Goal: Task Accomplishment & Management: Complete application form

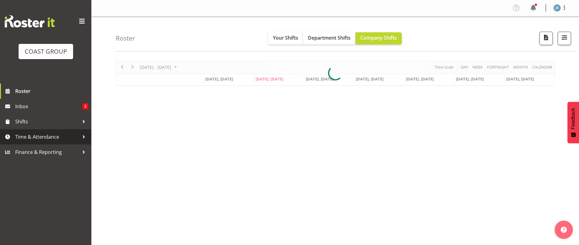
click at [57, 140] on span "Time & Attendance" at bounding box center [47, 136] width 64 height 9
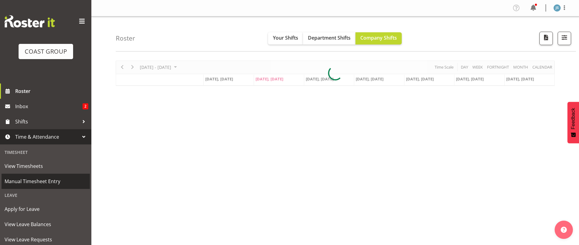
click at [43, 183] on span "Manual Timesheet Entry" at bounding box center [46, 181] width 82 height 9
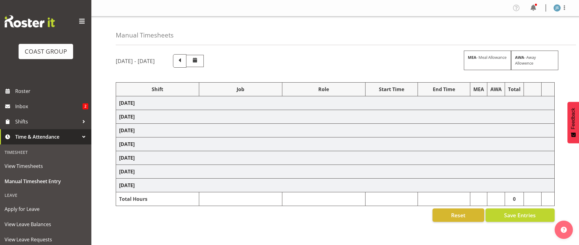
select select "9630"
select select "9032"
select select "8514"
select select "9032"
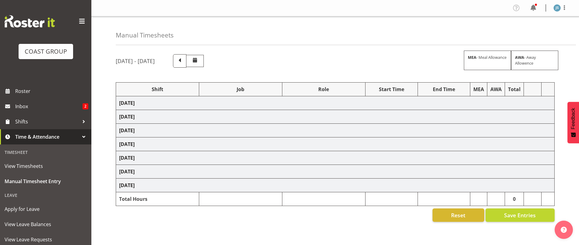
select select "9630"
select select "8514"
select select "69"
select select "9630"
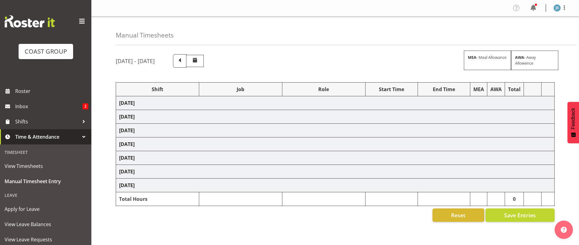
select select "9032"
select select "8514"
select select "9630"
select select "8514"
select select "9630"
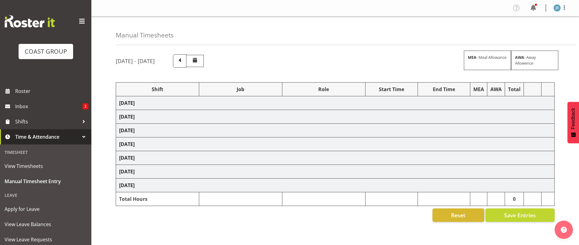
select select "9032"
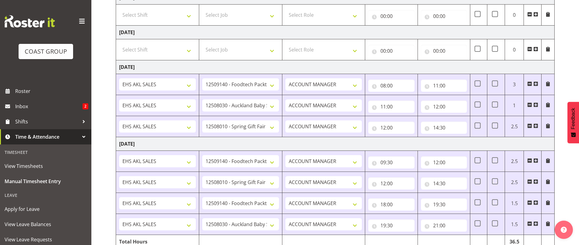
scroll to position [366, 0]
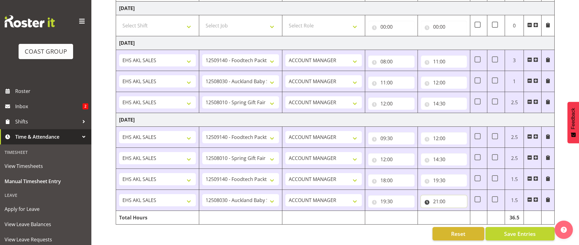
click at [450, 198] on input "21:00" at bounding box center [444, 201] width 46 height 12
click at [474, 213] on select "00 01 02 03 04 05 06 07 08 09 10 11 12 13 14 15 16 17 18 19 20 21 22 23 24 25 2…" at bounding box center [479, 217] width 14 height 12
click at [474, 211] on select "00 01 02 03 04 05 06 07 08 09 10 11 12 13 14 15 16 17 18 19 20 21 22 23 24 25 2…" at bounding box center [479, 217] width 14 height 12
select select "30"
click at [472, 211] on select "00 01 02 03 04 05 06 07 08 09 10 11 12 13 14 15 16 17 18 19 20 21 22 23 24 25 2…" at bounding box center [479, 217] width 14 height 12
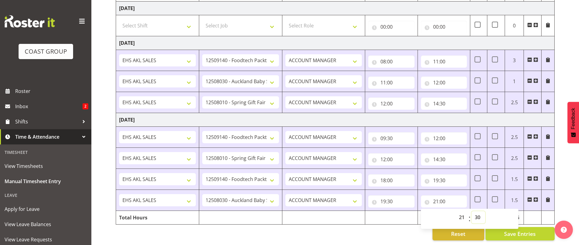
type input "21:30"
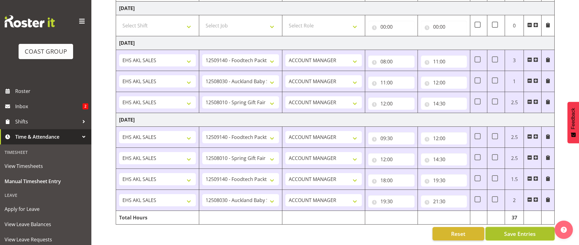
click at [511, 230] on span "Save Entries" at bounding box center [520, 234] width 32 height 8
